Goal: Information Seeking & Learning: Learn about a topic

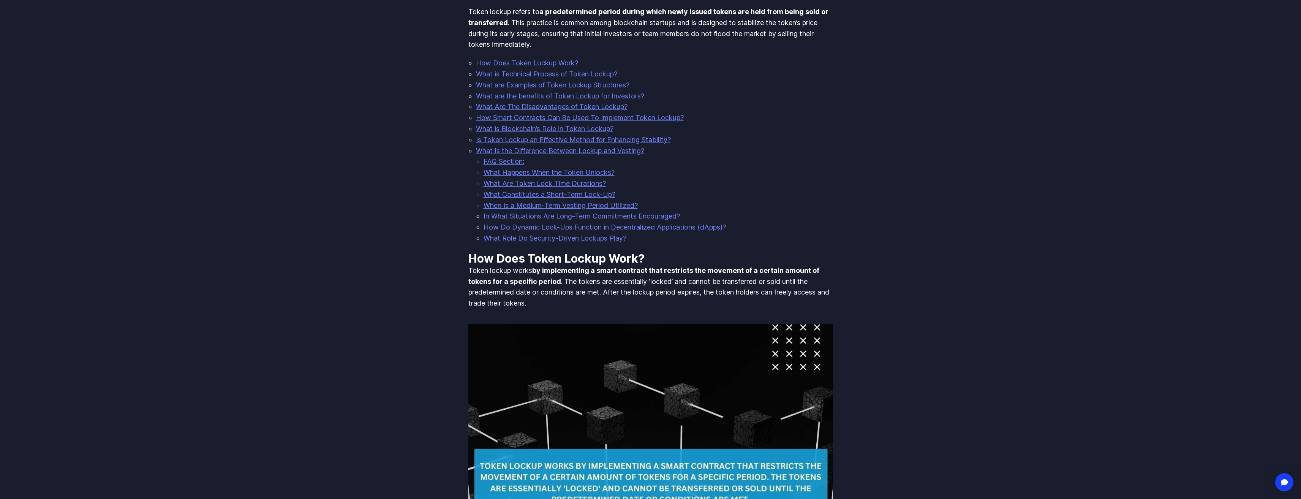
scroll to position [152, 0]
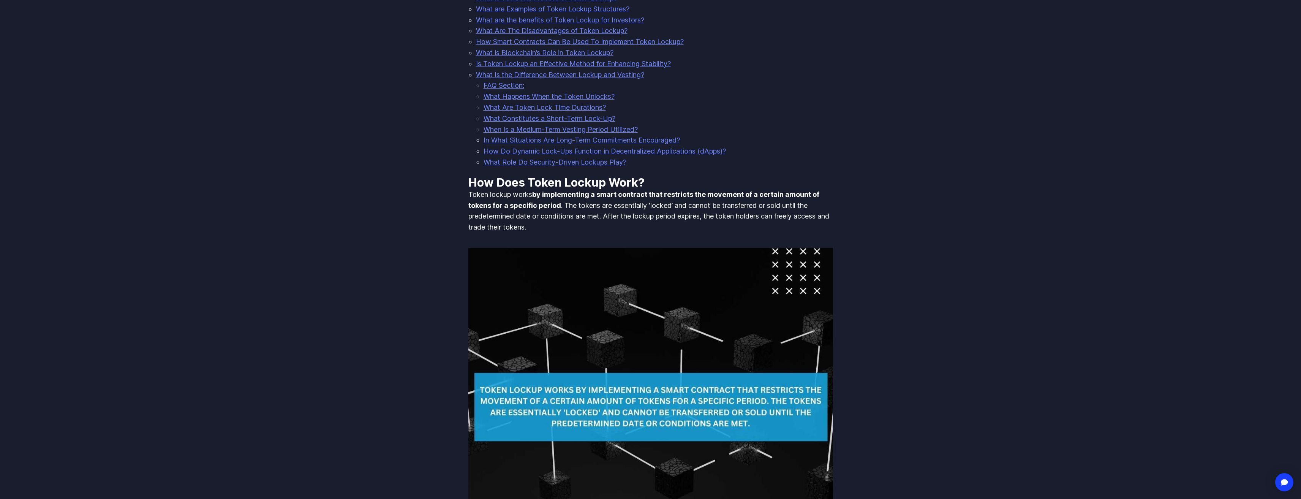
scroll to position [228, 0]
